Goal: Find specific page/section: Find specific page/section

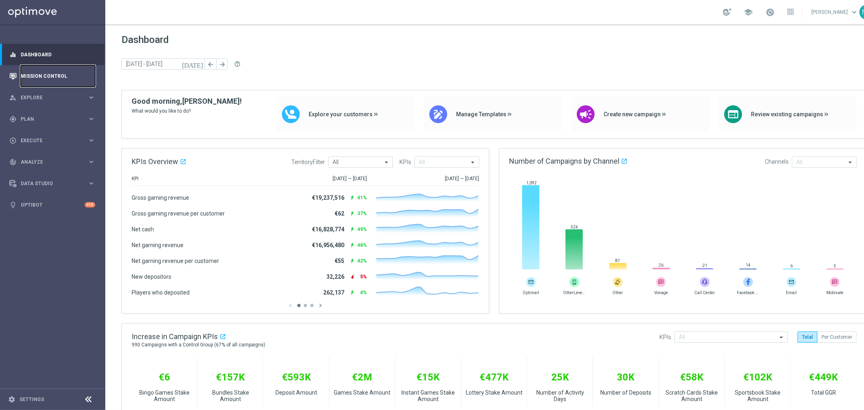
click at [30, 71] on link "Mission Control" at bounding box center [58, 75] width 75 height 21
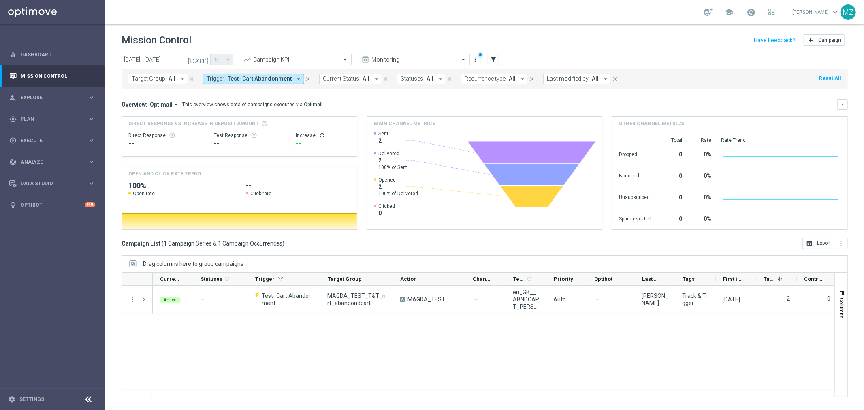
click at [248, 80] on span "Test- Cart Abandonment" at bounding box center [260, 78] width 64 height 7
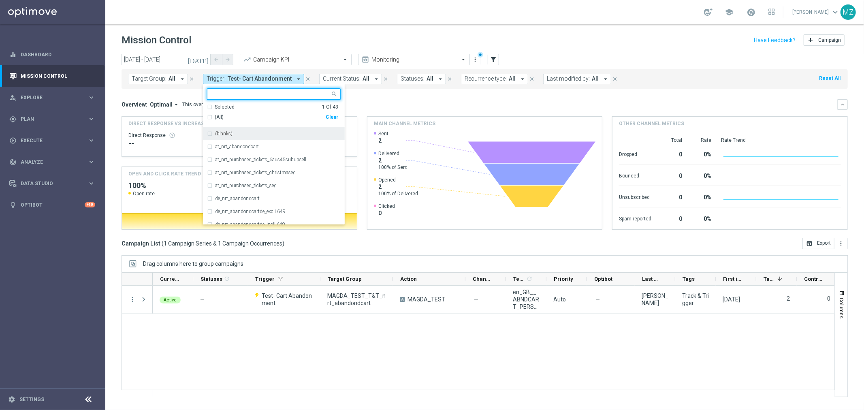
click at [209, 117] on div "(All)" at bounding box center [266, 117] width 119 height 7
click at [207, 132] on div "(blanks)" at bounding box center [274, 133] width 134 height 13
click at [538, 35] on div "Mission Control add Campaign" at bounding box center [485, 40] width 726 height 16
